Goal: Task Accomplishment & Management: Complete application form

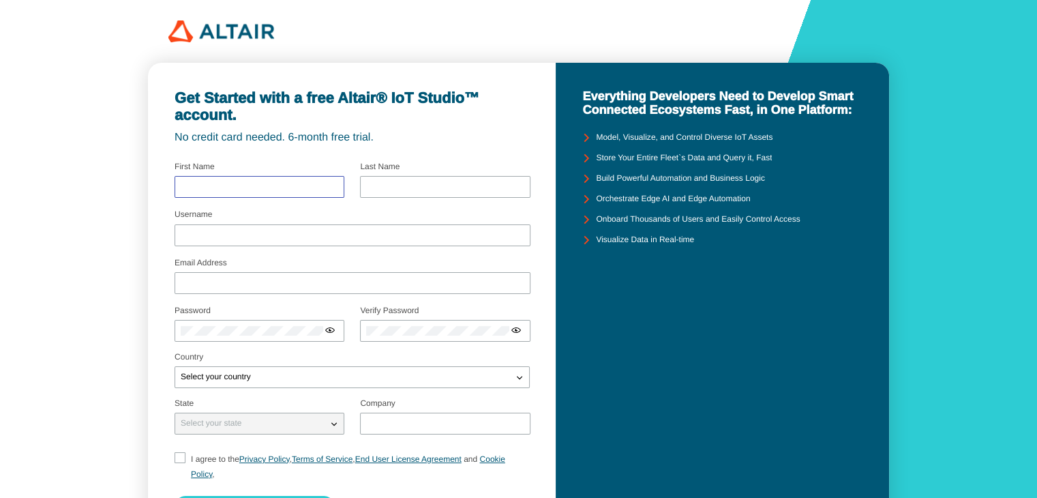
click at [255, 183] on input "text" at bounding box center [259, 187] width 157 height 10
type input "[PERSON_NAME]"
click at [380, 182] on input "text" at bounding box center [444, 187] width 157 height 10
type input "zakiyah"
click at [260, 238] on input "Username" at bounding box center [353, 235] width 344 height 10
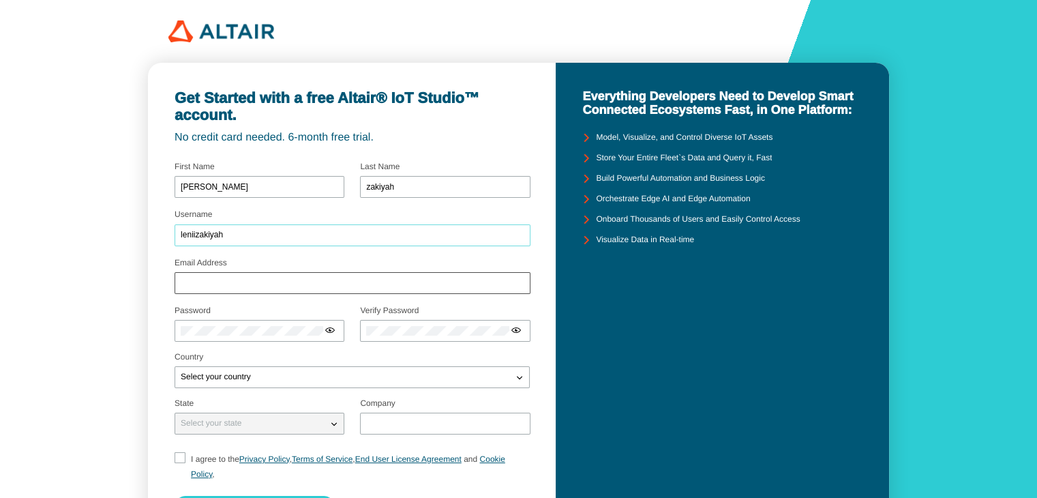
type input "leniizakiyah"
click at [230, 282] on input "Email Address" at bounding box center [353, 283] width 344 height 10
type input "[EMAIL_ADDRESS][DOMAIN_NAME]"
click at [211, 324] on div at bounding box center [260, 331] width 170 height 22
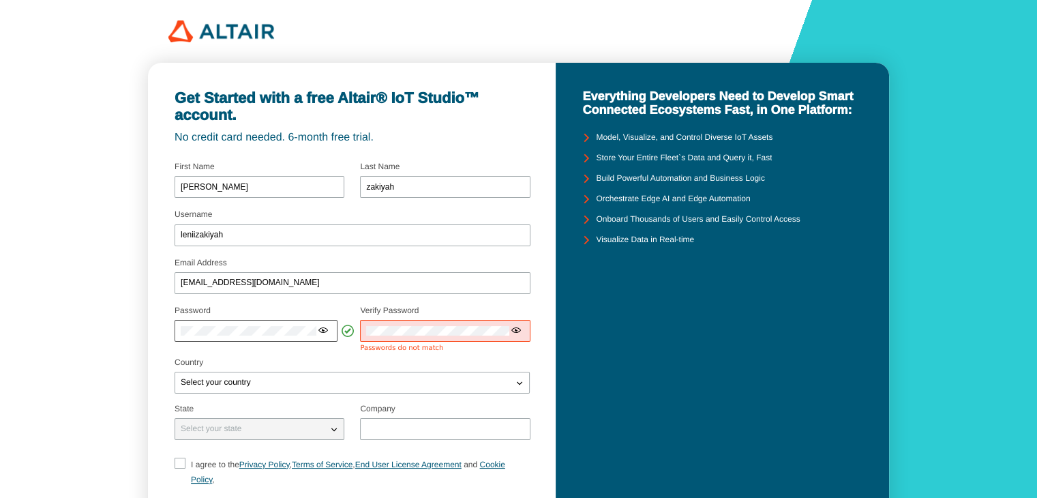
click at [321, 333] on iron-icon at bounding box center [323, 330] width 11 height 11
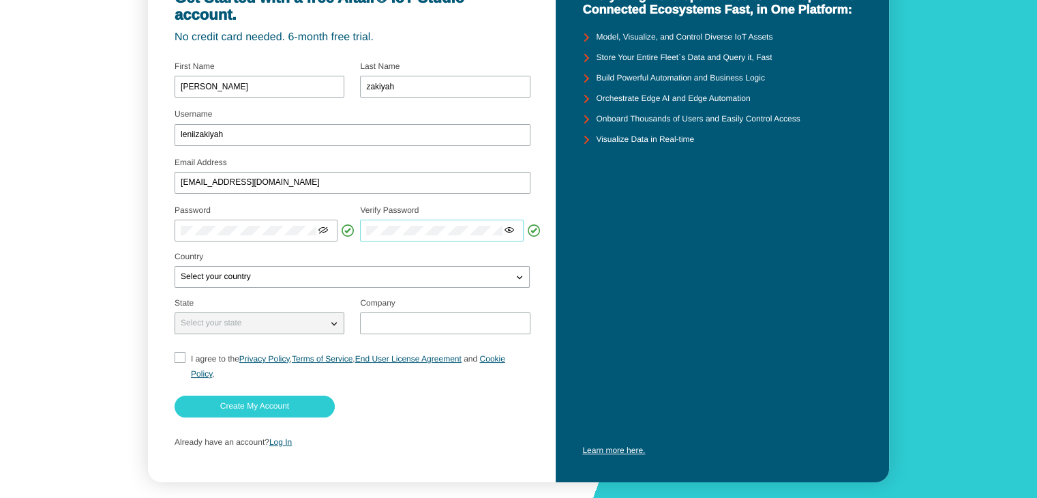
scroll to position [106, 0]
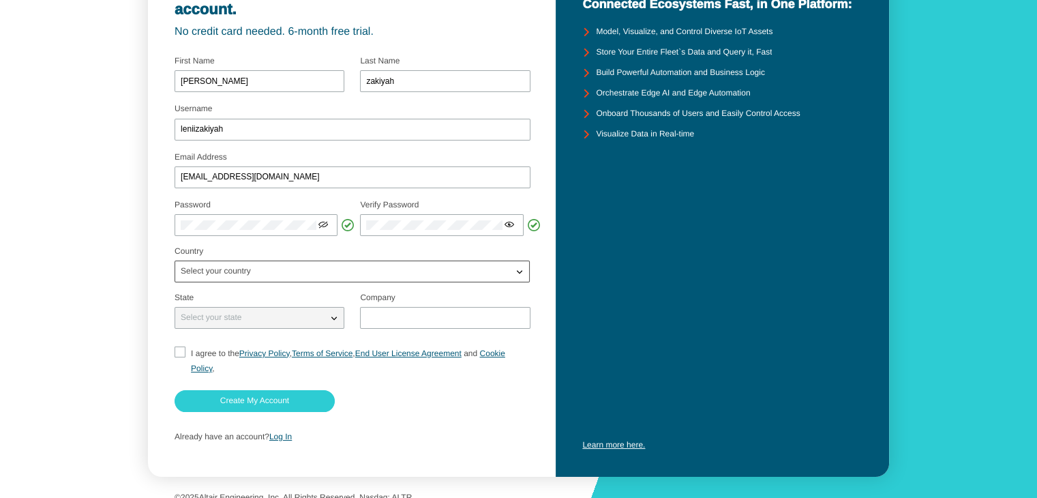
click at [242, 269] on p "Select your country" at bounding box center [215, 272] width 81 height 10
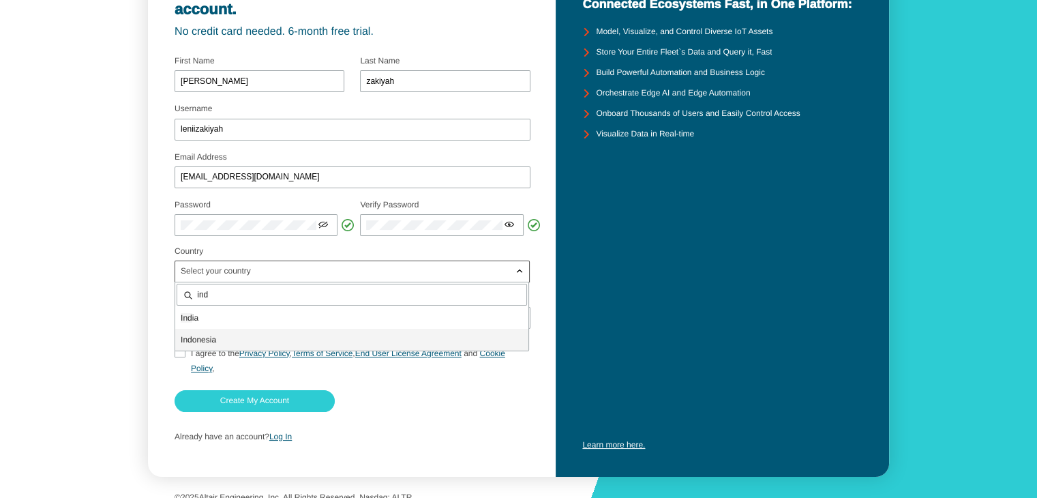
type input "ind"
click at [249, 335] on p "Ind onesia" at bounding box center [351, 340] width 353 height 14
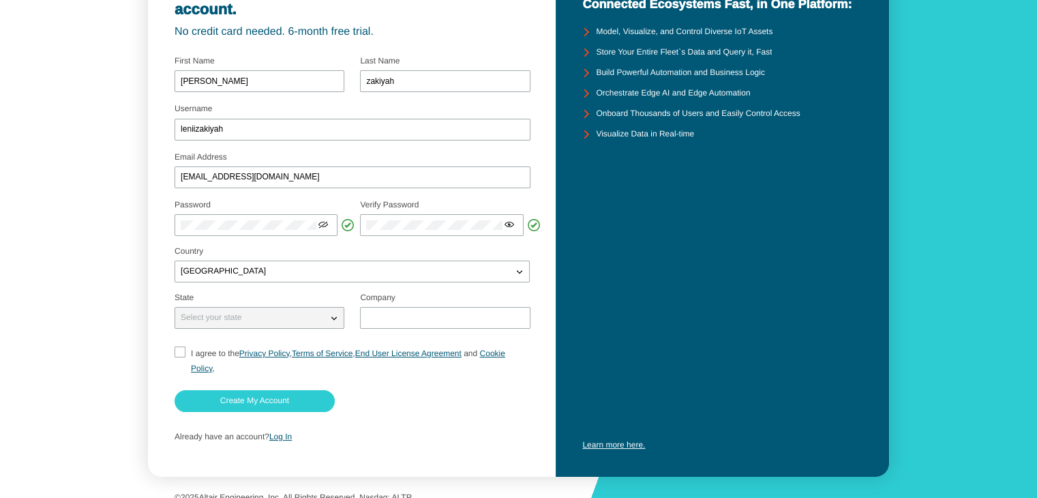
click at [297, 315] on div "Select your state" at bounding box center [251, 318] width 152 height 14
click at [337, 316] on iron-icon at bounding box center [334, 318] width 14 height 14
click at [275, 320] on div "Select your state" at bounding box center [251, 318] width 152 height 14
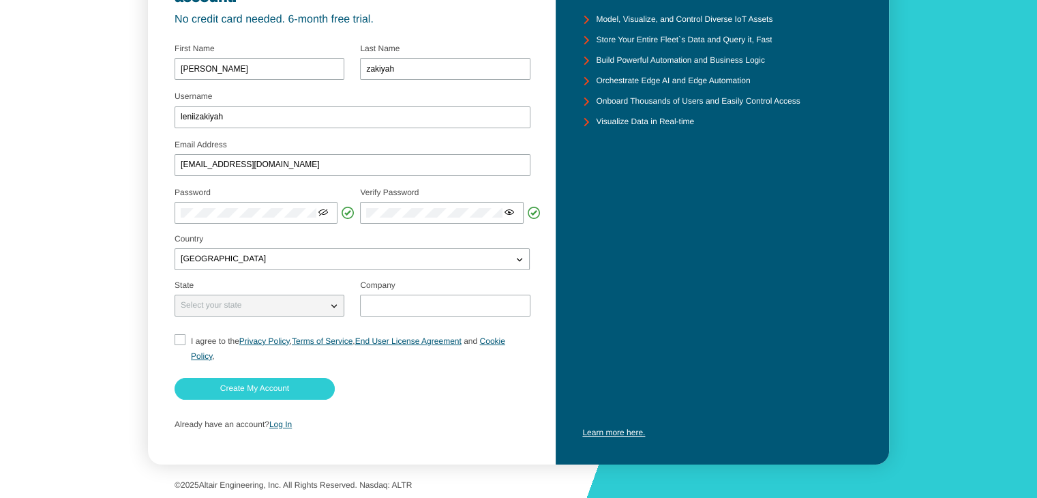
click at [183, 342] on input "I agree to the Privacy Policy , Terms of Service , End User License Agreement a…" at bounding box center [179, 348] width 9 height 29
checkbox input "true"
click at [0, 0] on slot "Create My Account" at bounding box center [0, 0] width 0 height 0
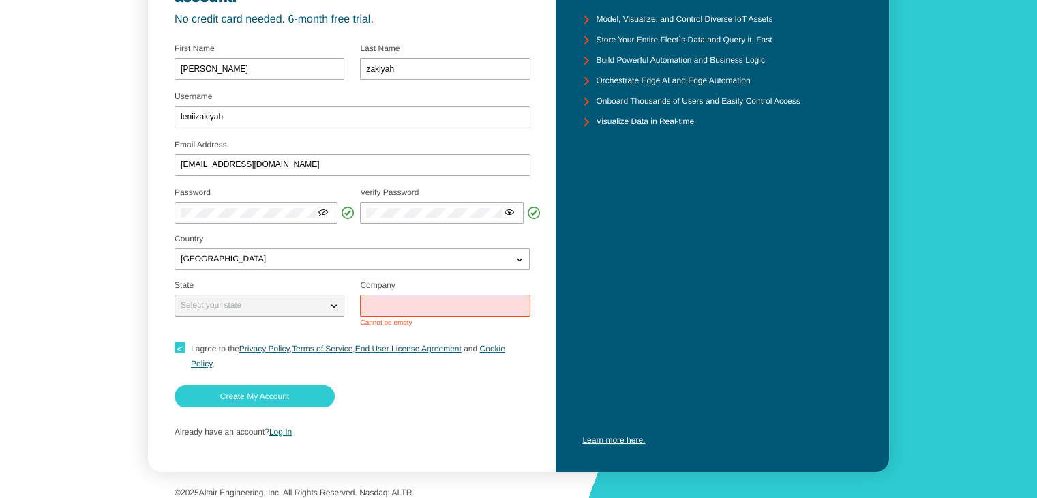
click at [407, 304] on input "text" at bounding box center [444, 306] width 157 height 10
click at [331, 306] on iron-icon at bounding box center [334, 306] width 14 height 14
drag, startPoint x: 369, startPoint y: 306, endPoint x: 402, endPoint y: 308, distance: 33.5
click at [402, 308] on input "text" at bounding box center [444, 306] width 157 height 10
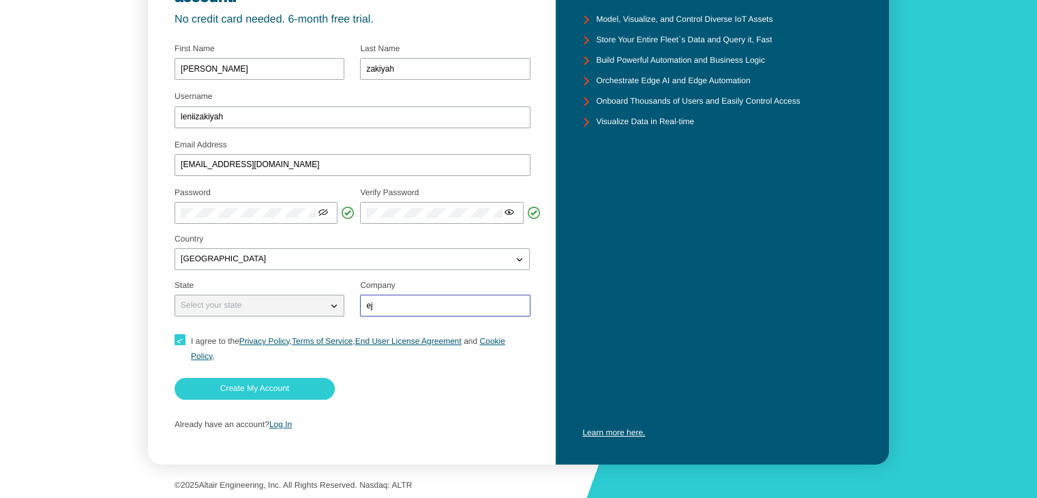
type input "e"
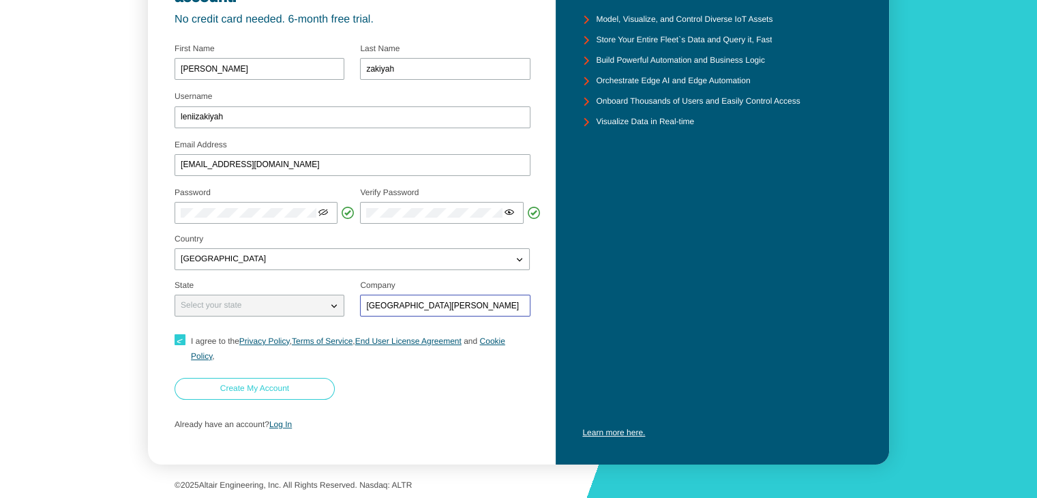
type input "Universitas Trunojoyo Madura"
click at [0, 0] on slot "Create My Account" at bounding box center [0, 0] width 0 height 0
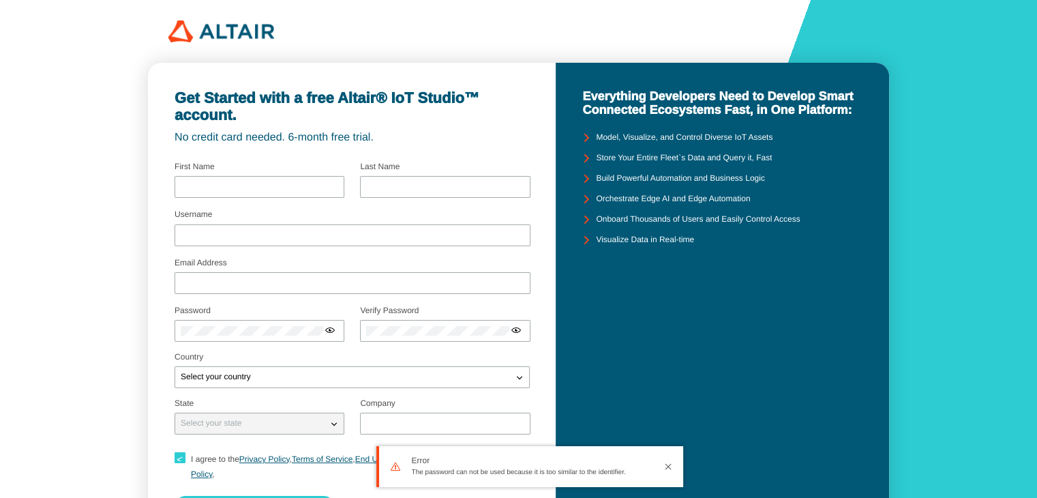
type input "[PERSON_NAME]"
type input "zakiyah"
type input "leniizakiyah"
type input "[EMAIL_ADDRESS][DOMAIN_NAME]"
type input "[GEOGRAPHIC_DATA]"
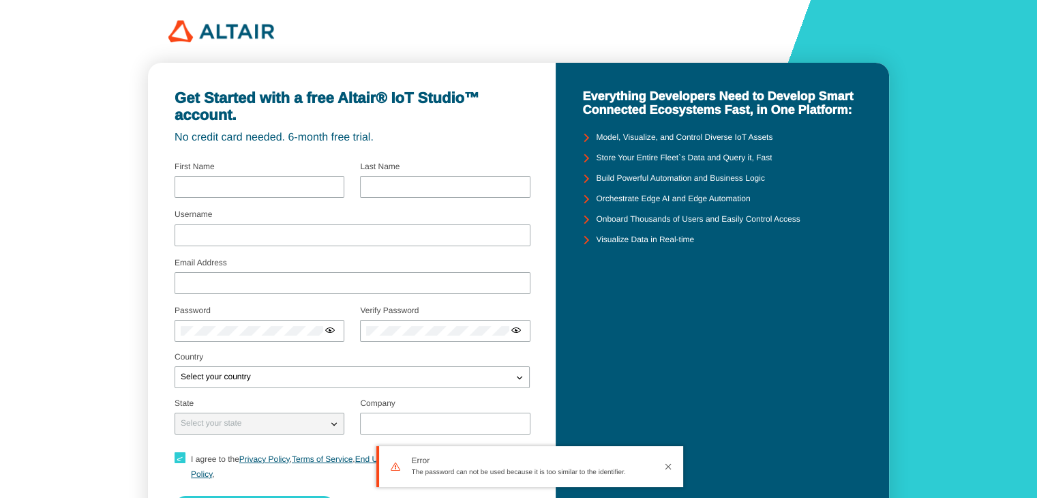
checkbox input "true"
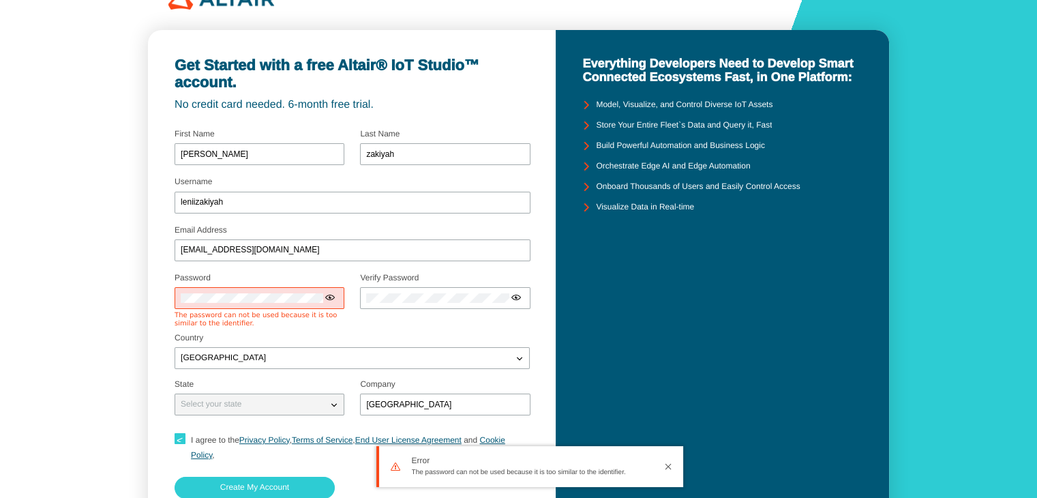
scroll to position [35, 0]
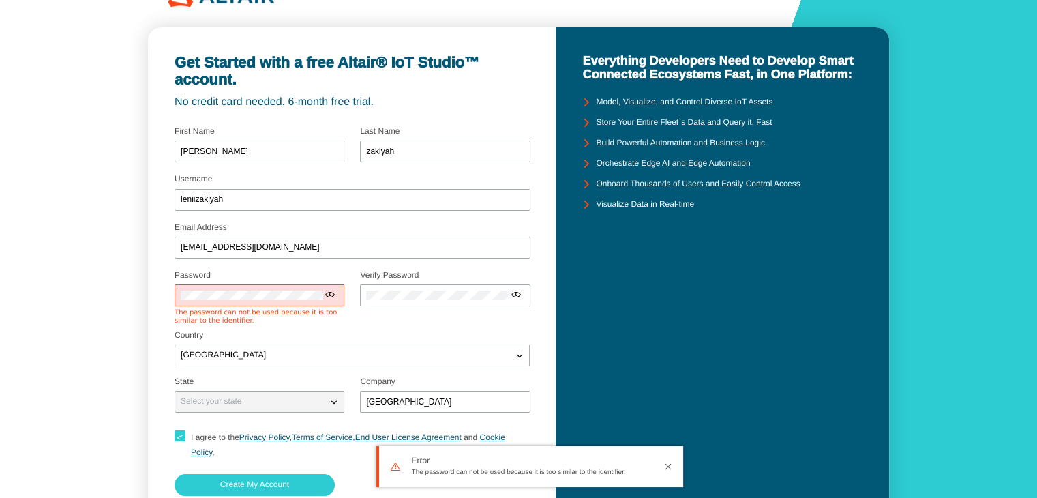
drag, startPoint x: 412, startPoint y: 472, endPoint x: 639, endPoint y: 476, distance: 227.1
click at [639, 476] on div "Error The password can not be used because it is too similar to the identifier." at bounding box center [533, 466] width 242 height 36
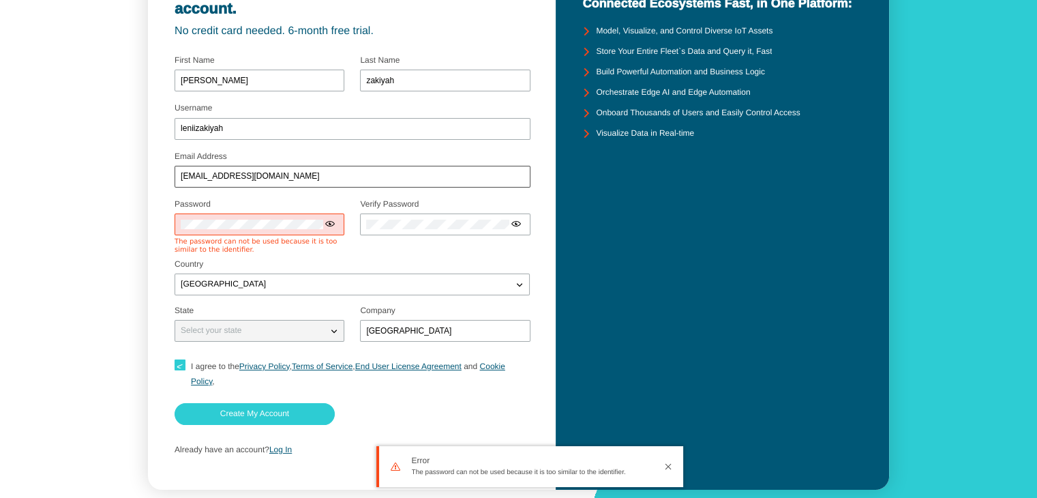
scroll to position [132, 0]
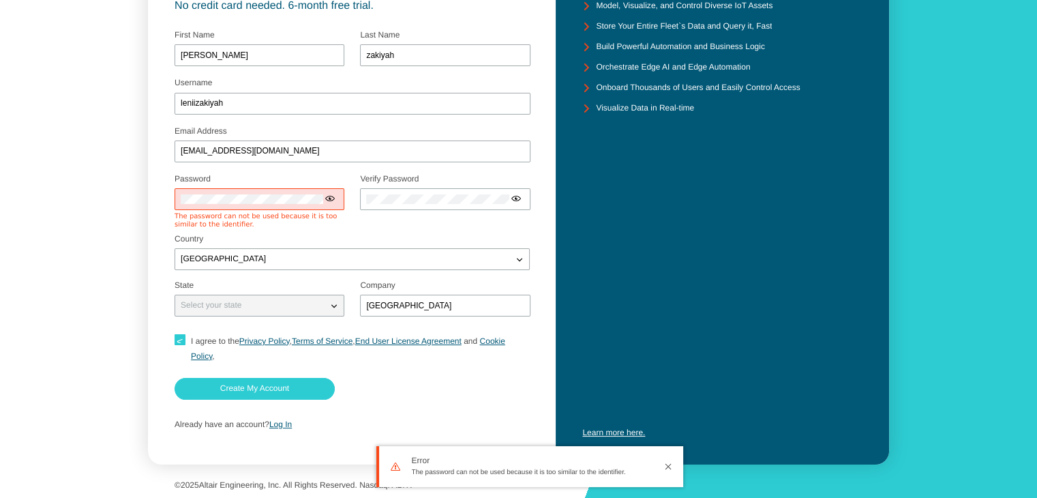
click at [330, 197] on iron-icon at bounding box center [330, 198] width 11 height 11
click at [513, 198] on iron-icon at bounding box center [516, 198] width 11 height 11
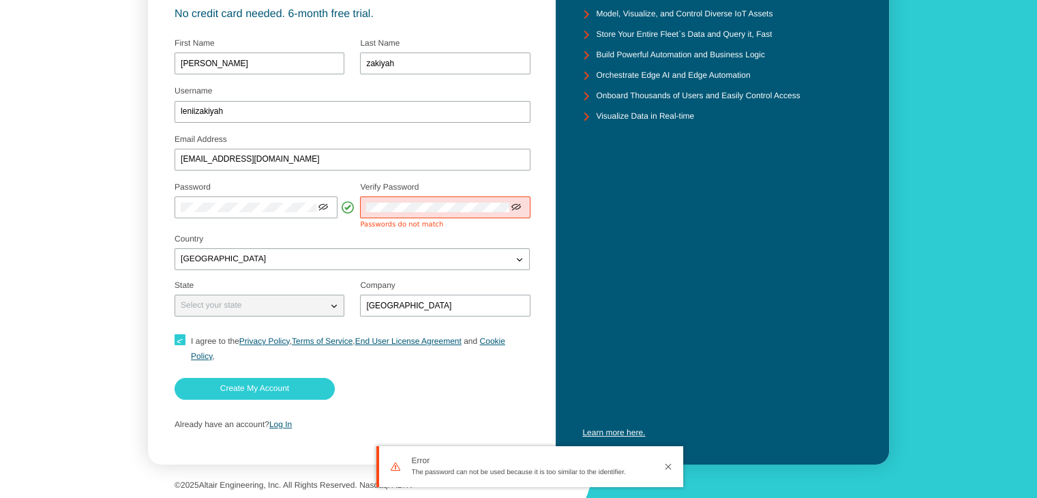
click at [393, 200] on div at bounding box center [445, 207] width 170 height 22
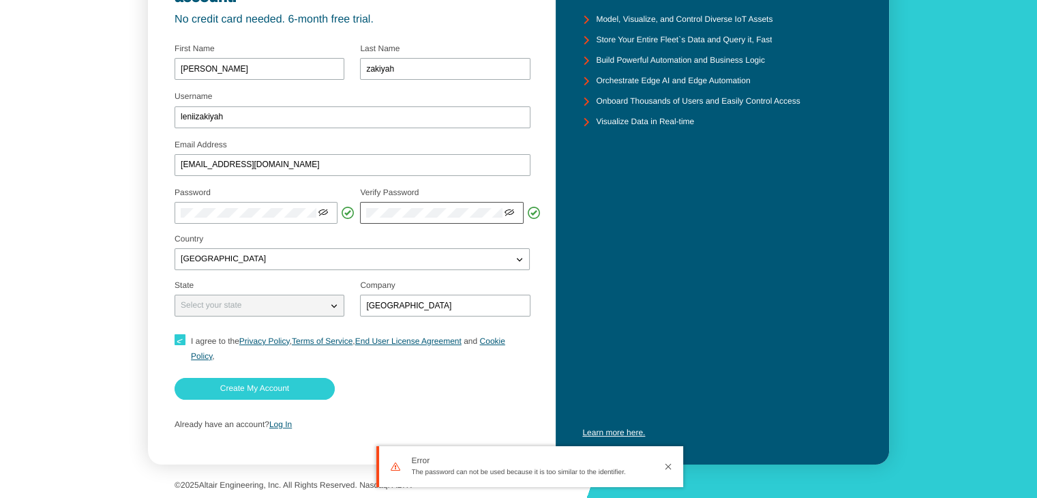
click at [510, 206] on unity-icon at bounding box center [509, 212] width 11 height 12
click at [0, 0] on slot "Create My Account" at bounding box center [0, 0] width 0 height 0
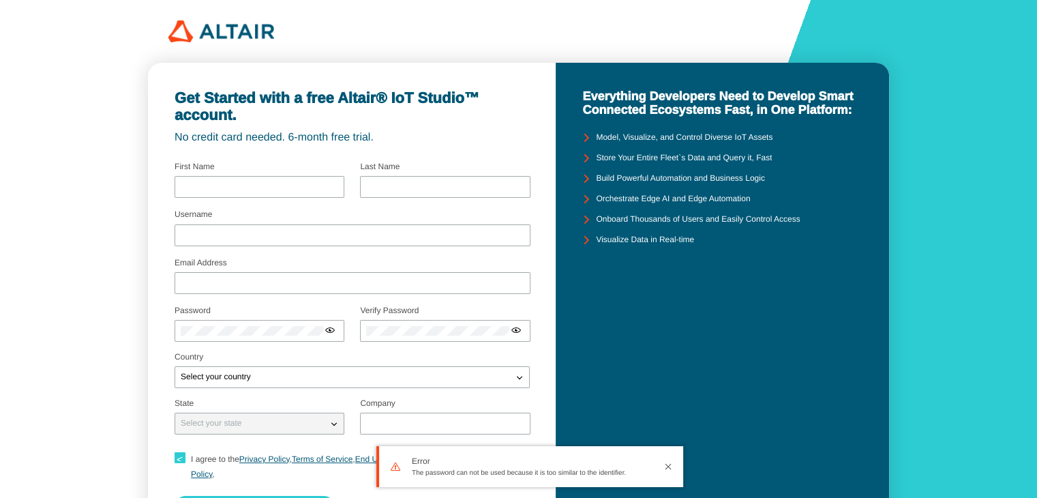
type input "[PERSON_NAME]"
type input "zakiyah"
type input "leniizakiyah"
type input "[EMAIL_ADDRESS][DOMAIN_NAME]"
type input "[GEOGRAPHIC_DATA]"
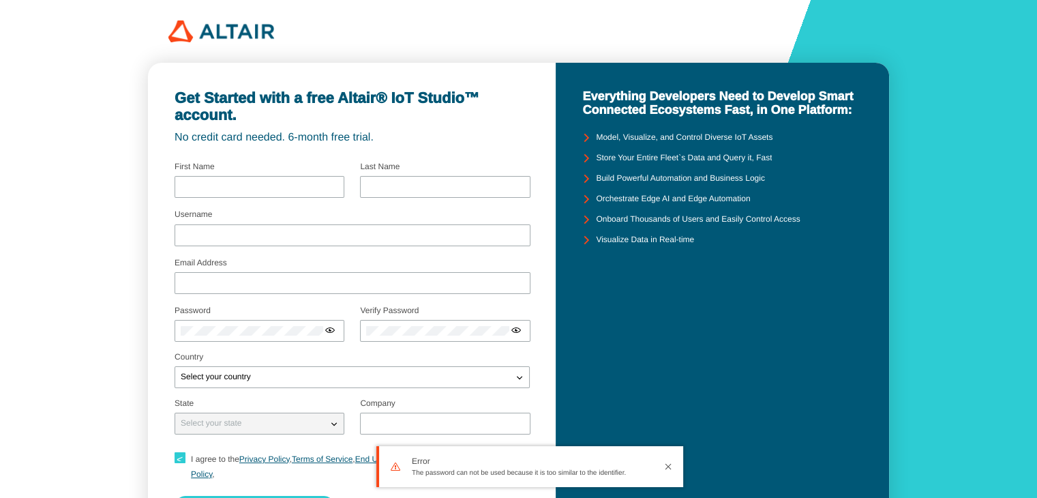
checkbox input "true"
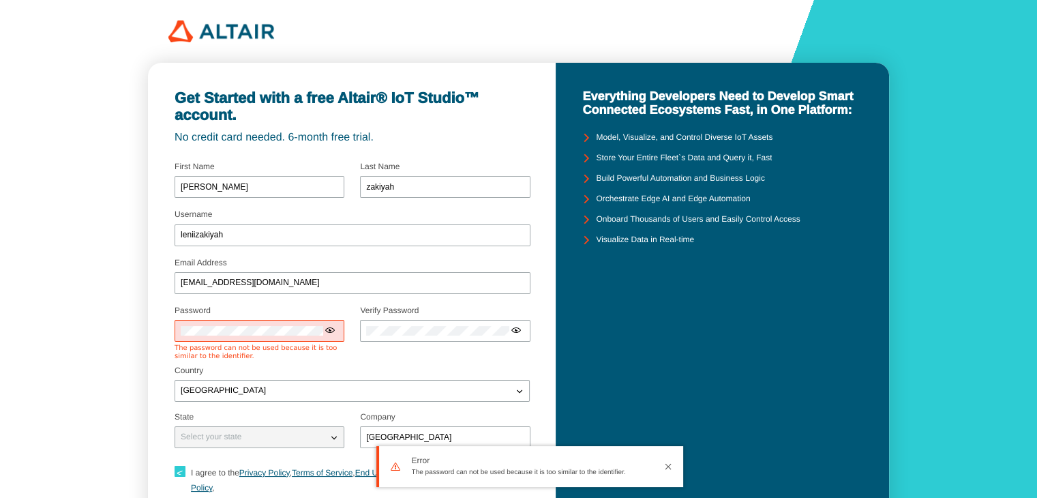
click at [327, 331] on iron-icon at bounding box center [330, 330] width 11 height 11
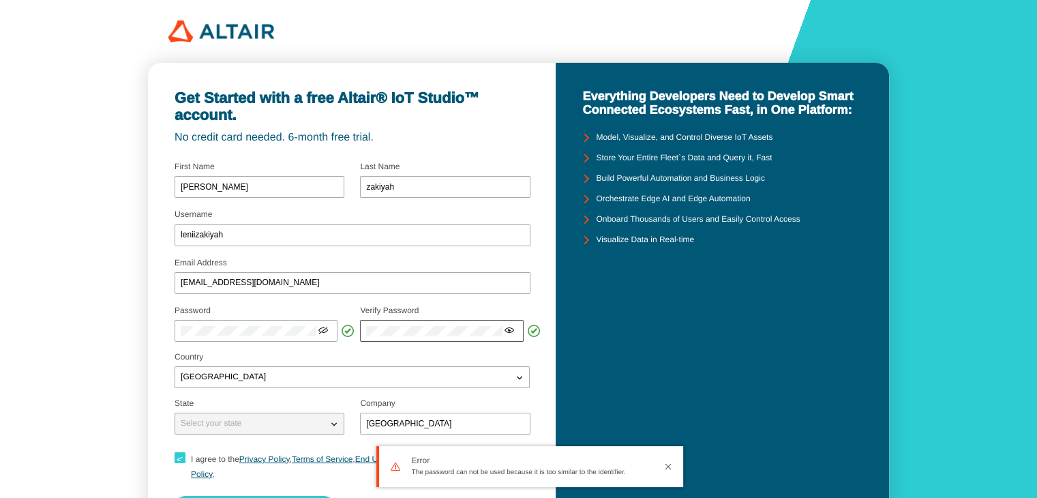
click at [509, 332] on iron-icon at bounding box center [509, 330] width 11 height 11
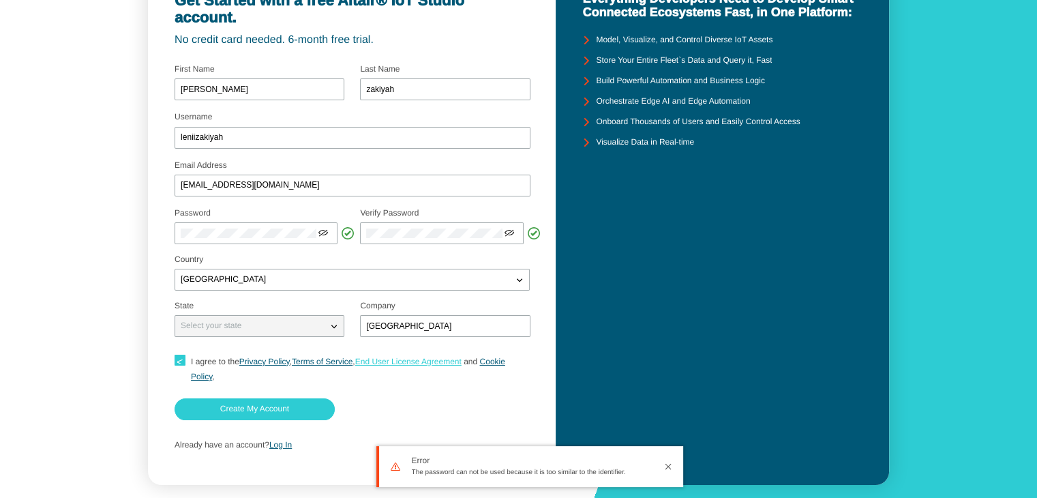
scroll to position [98, 0]
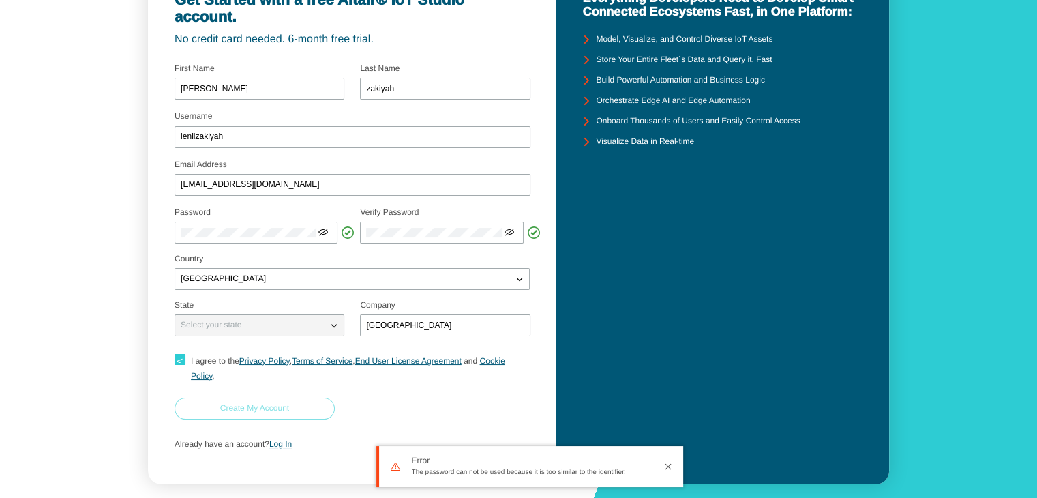
click at [0, 0] on slot "Create My Account" at bounding box center [0, 0] width 0 height 0
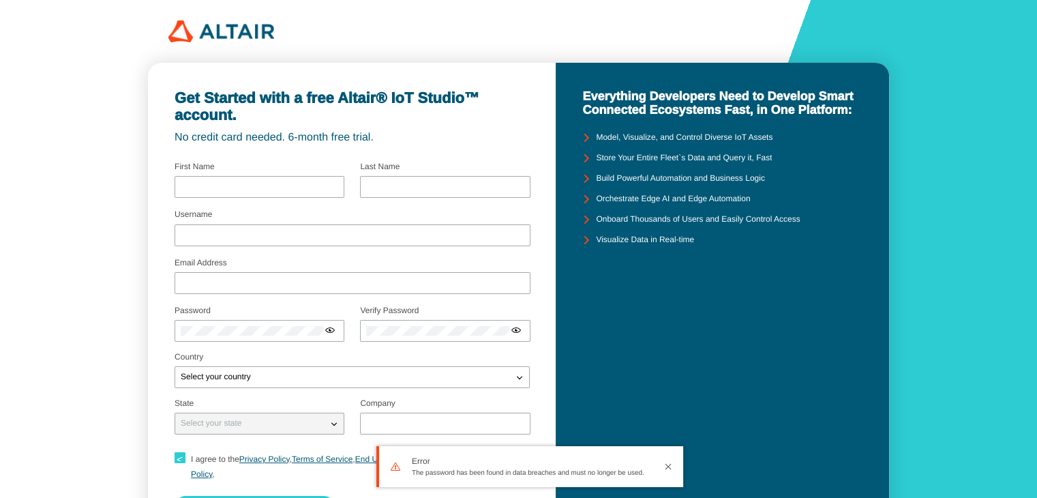
type input "[PERSON_NAME]"
type input "zakiyah"
type input "leniizakiyah"
type input "[EMAIL_ADDRESS][DOMAIN_NAME]"
type input "[GEOGRAPHIC_DATA]"
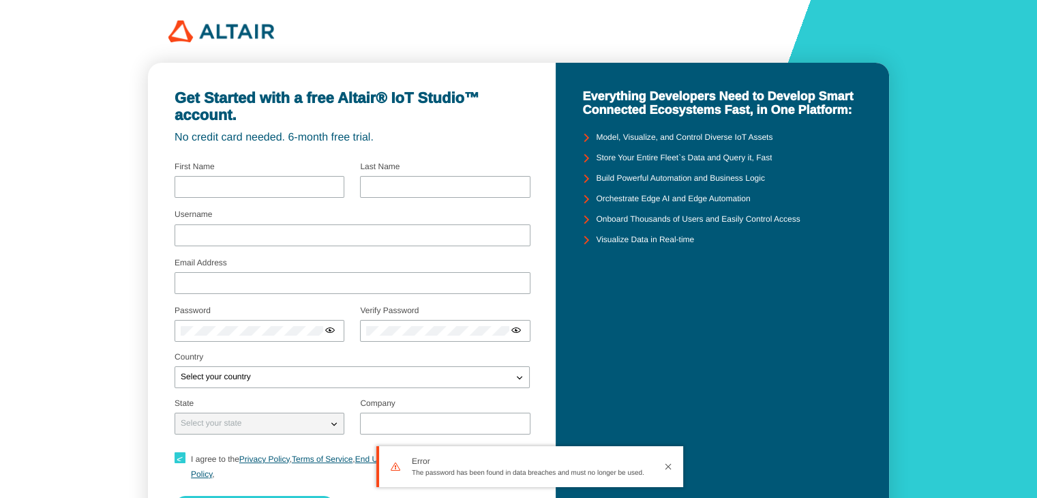
checkbox input "true"
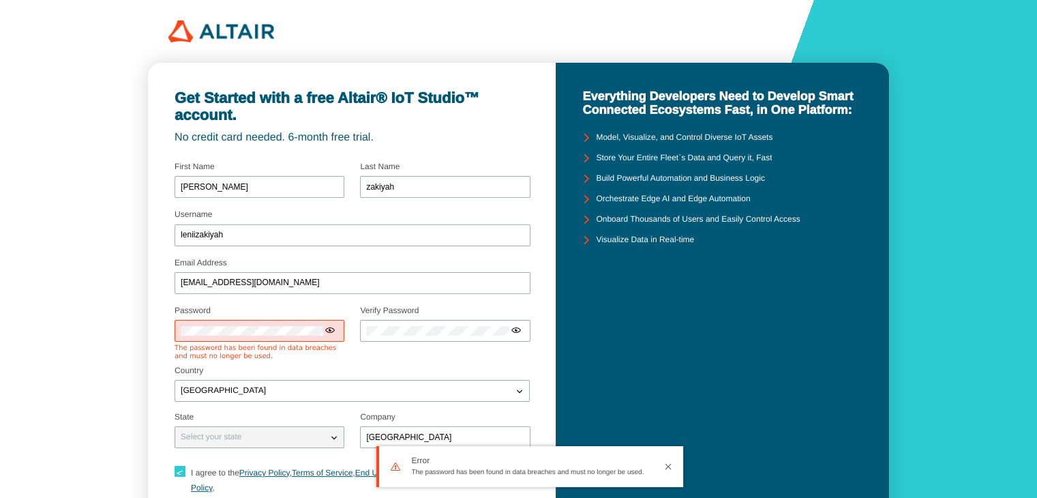
click at [333, 329] on iron-icon at bounding box center [330, 330] width 11 height 11
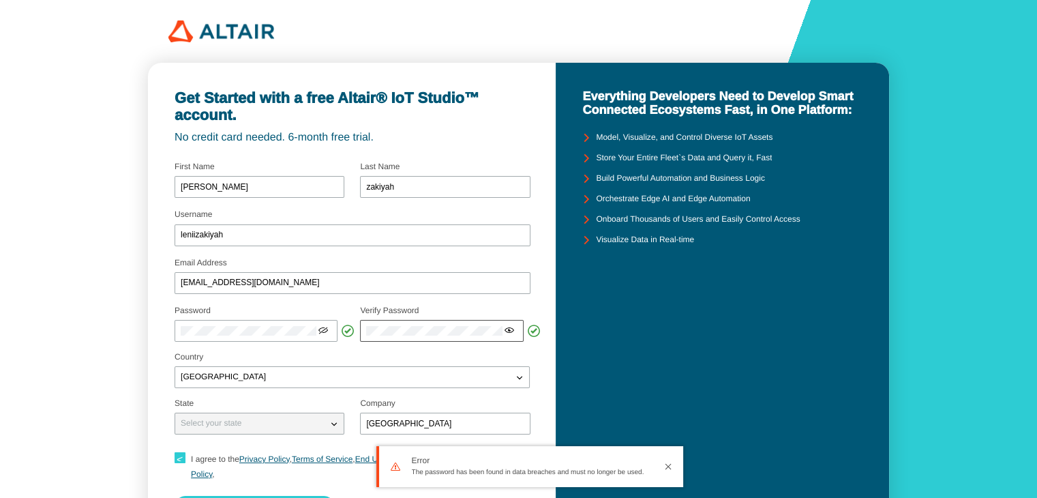
click at [511, 335] on iron-icon at bounding box center [509, 330] width 11 height 11
drag, startPoint x: 412, startPoint y: 470, endPoint x: 657, endPoint y: 473, distance: 244.8
click at [657, 473] on div "Error The password has been found in data breaches and must no longer be used." at bounding box center [529, 466] width 307 height 41
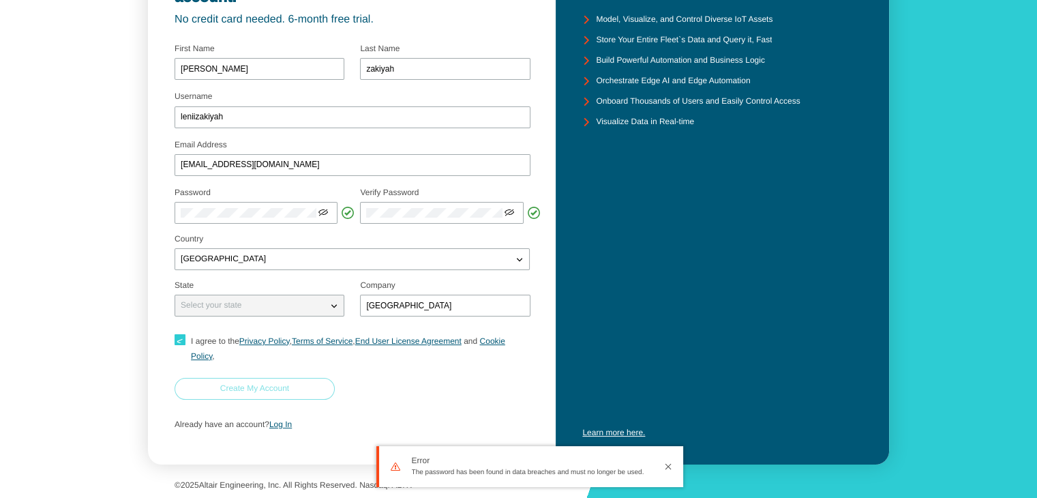
click at [0, 0] on slot "Create My Account" at bounding box center [0, 0] width 0 height 0
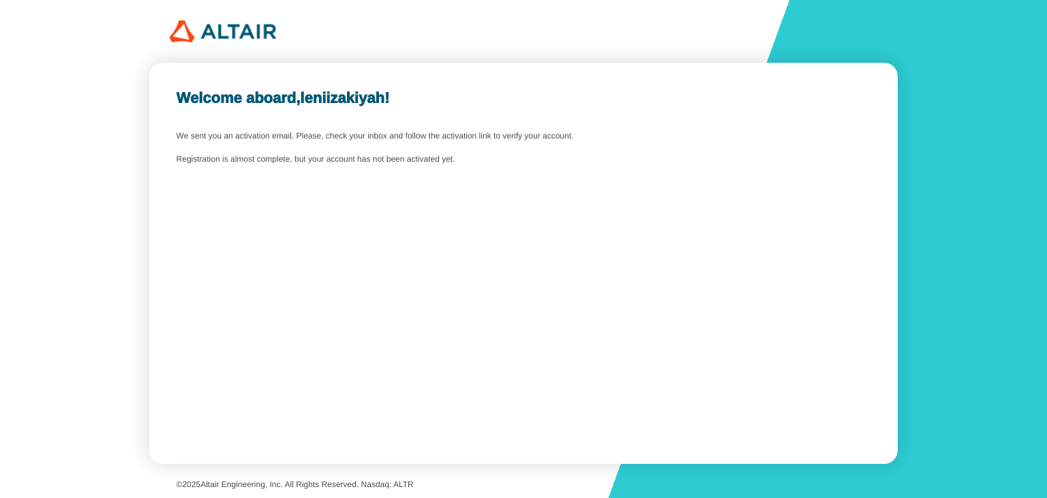
click at [515, 219] on div "Welcome aboard, leniizakiyah ! We sent you an activation email. Please, check y…" at bounding box center [523, 263] width 748 height 401
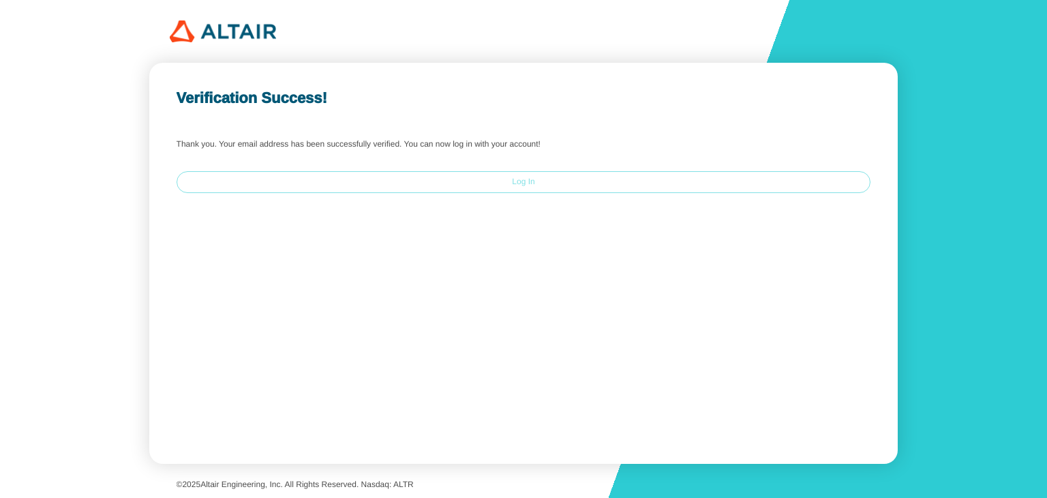
click at [540, 179] on paper-button "Log In" at bounding box center [524, 182] width 695 height 22
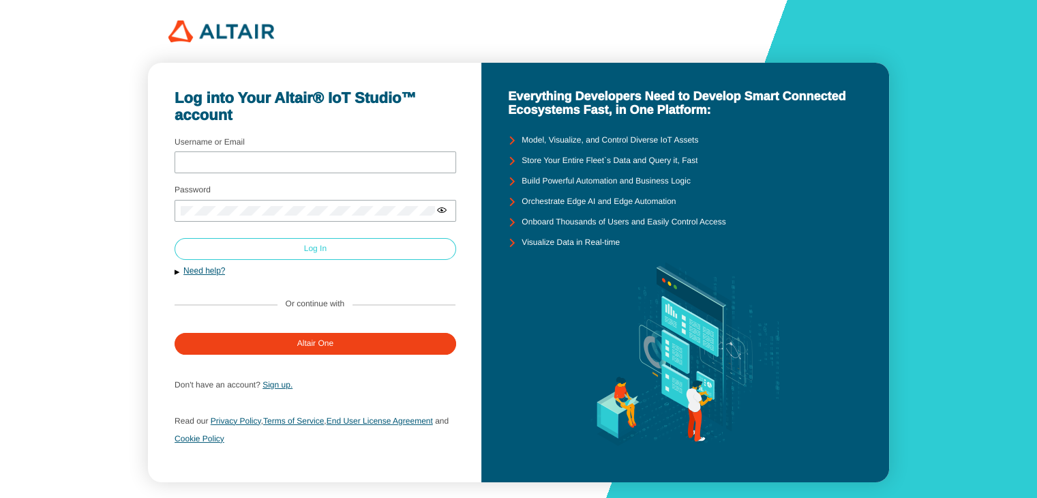
type input "leniizakiyah"
click at [350, 251] on paper-button "Log In" at bounding box center [316, 249] width 282 height 22
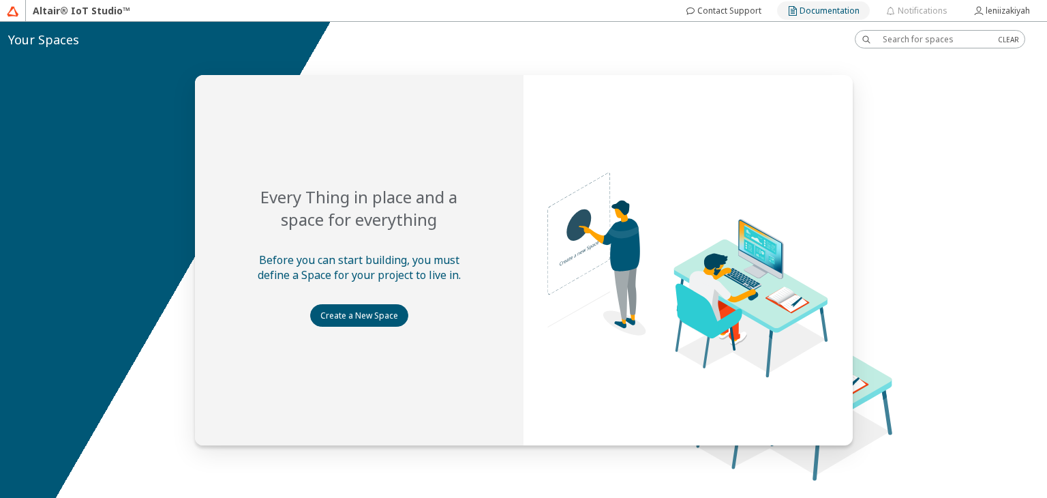
click at [0, 0] on slot "Documentation" at bounding box center [0, 0] width 0 height 0
